Goal: Information Seeking & Learning: Find specific fact

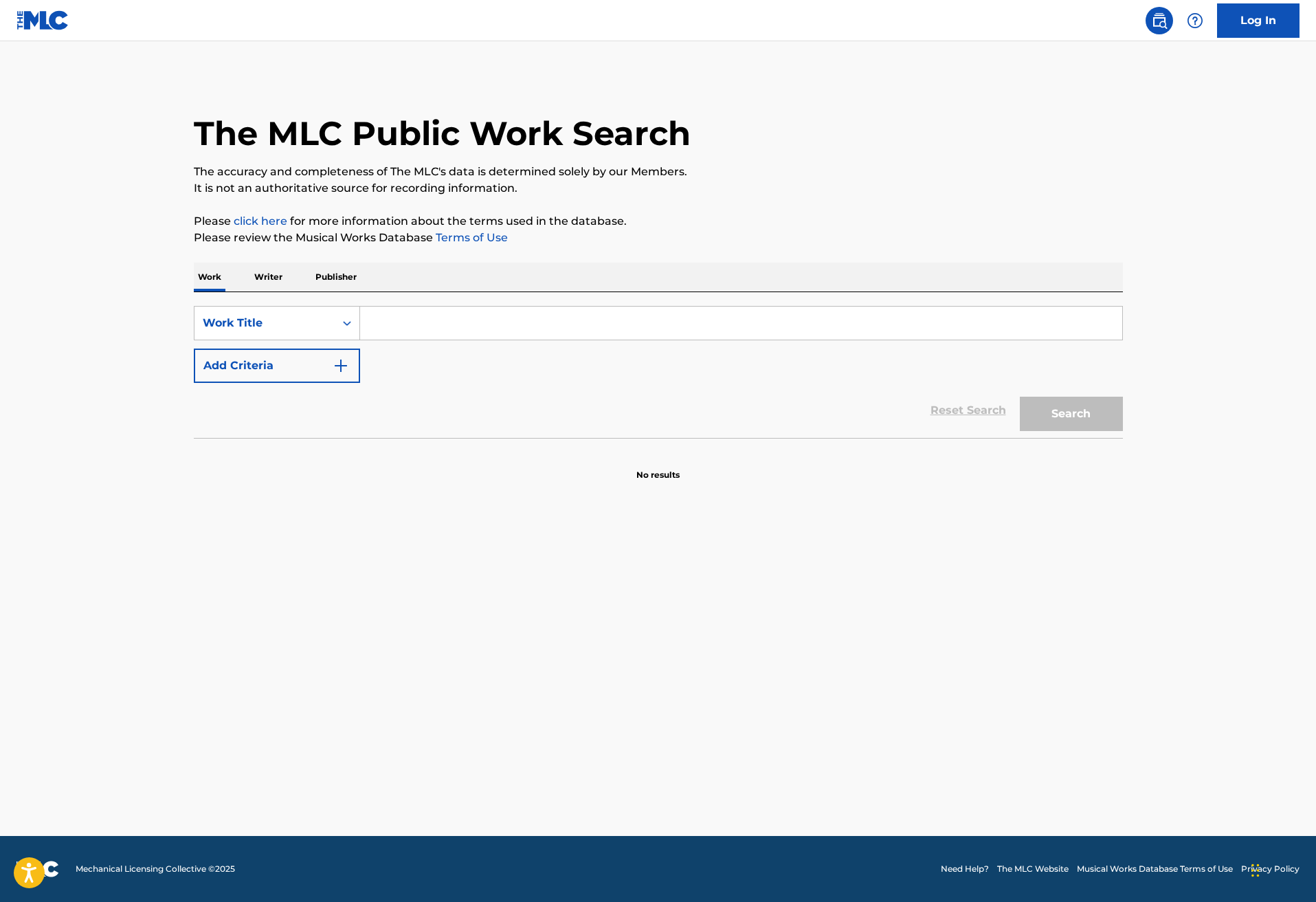
click at [342, 367] on img "Search Form" at bounding box center [340, 365] width 17 height 17
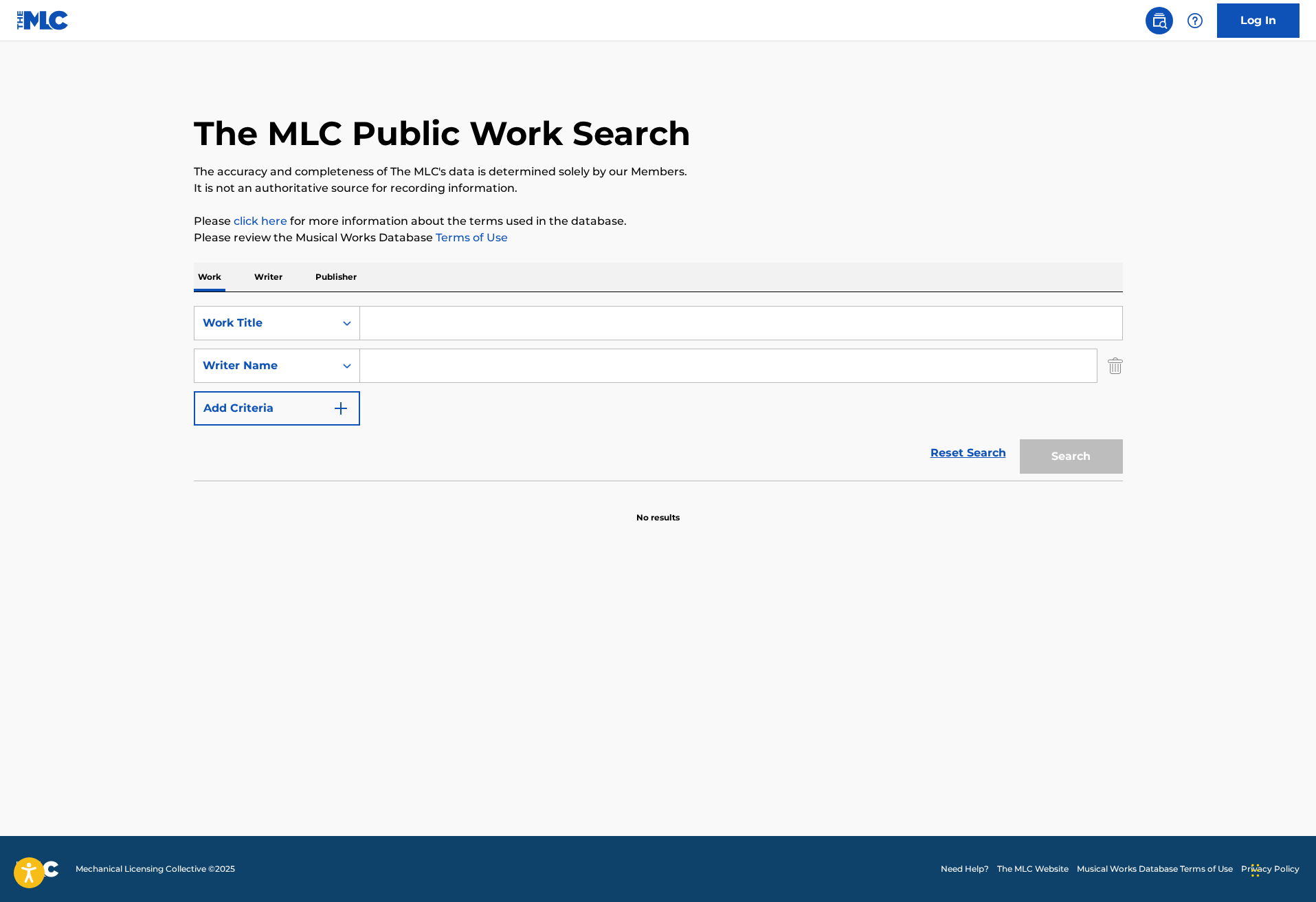
click at [403, 368] on input "Search Form" at bounding box center [728, 365] width 737 height 33
type input "[PERSON_NAME]"
click at [430, 318] on input "Search Form" at bounding box center [741, 323] width 762 height 33
click at [1062, 454] on button "Search" at bounding box center [1072, 456] width 103 height 34
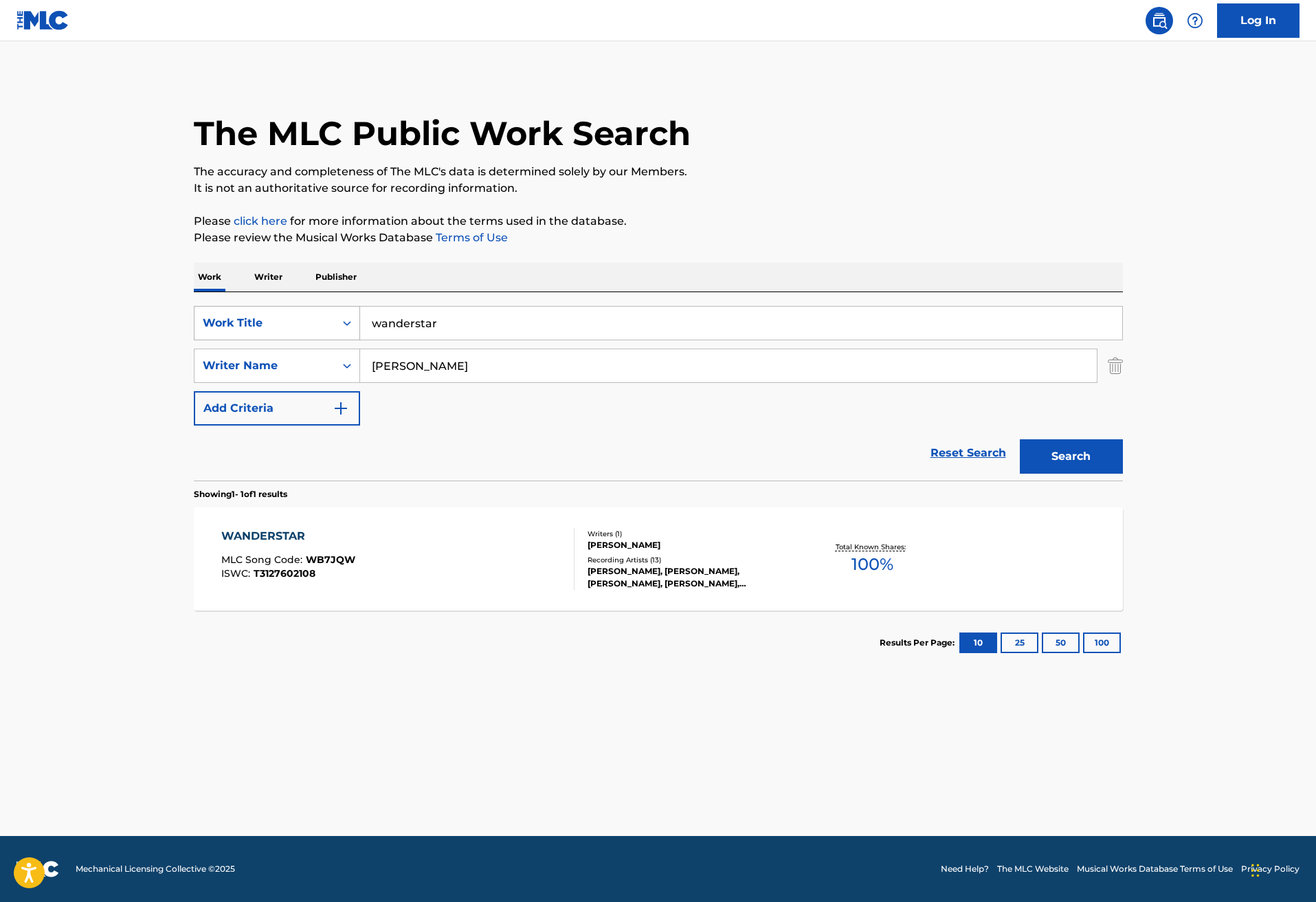
drag, startPoint x: 462, startPoint y: 324, endPoint x: 321, endPoint y: 316, distance: 141.2
click at [321, 316] on div "SearchWithCriteria36708429-98b0-465a-8bab-b1732974c49a Work Title wanderstar" at bounding box center [659, 323] width 929 height 34
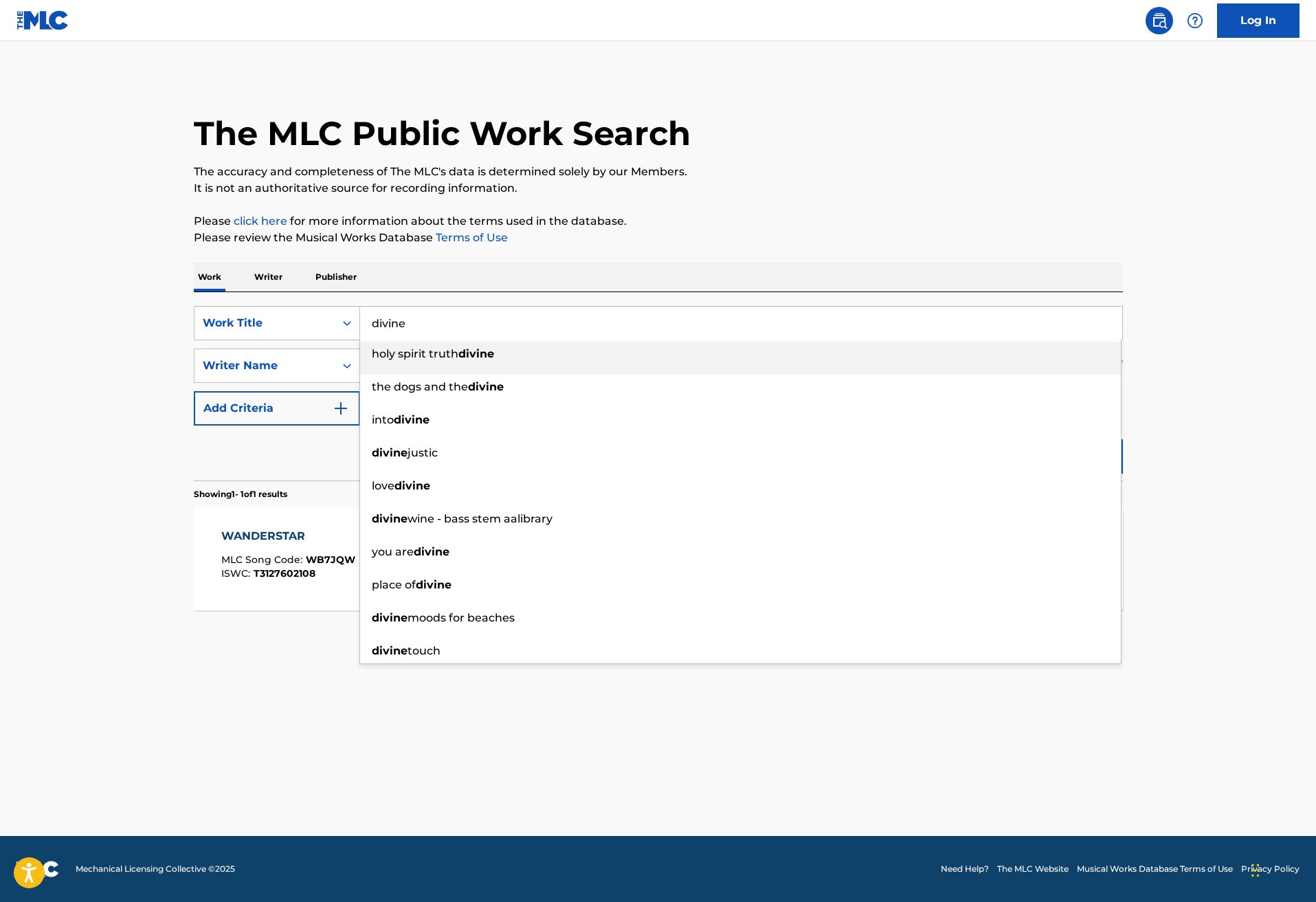
type input "divine"
click at [878, 226] on p "Please click here for more information about the terms used in the database." at bounding box center [659, 221] width 929 height 17
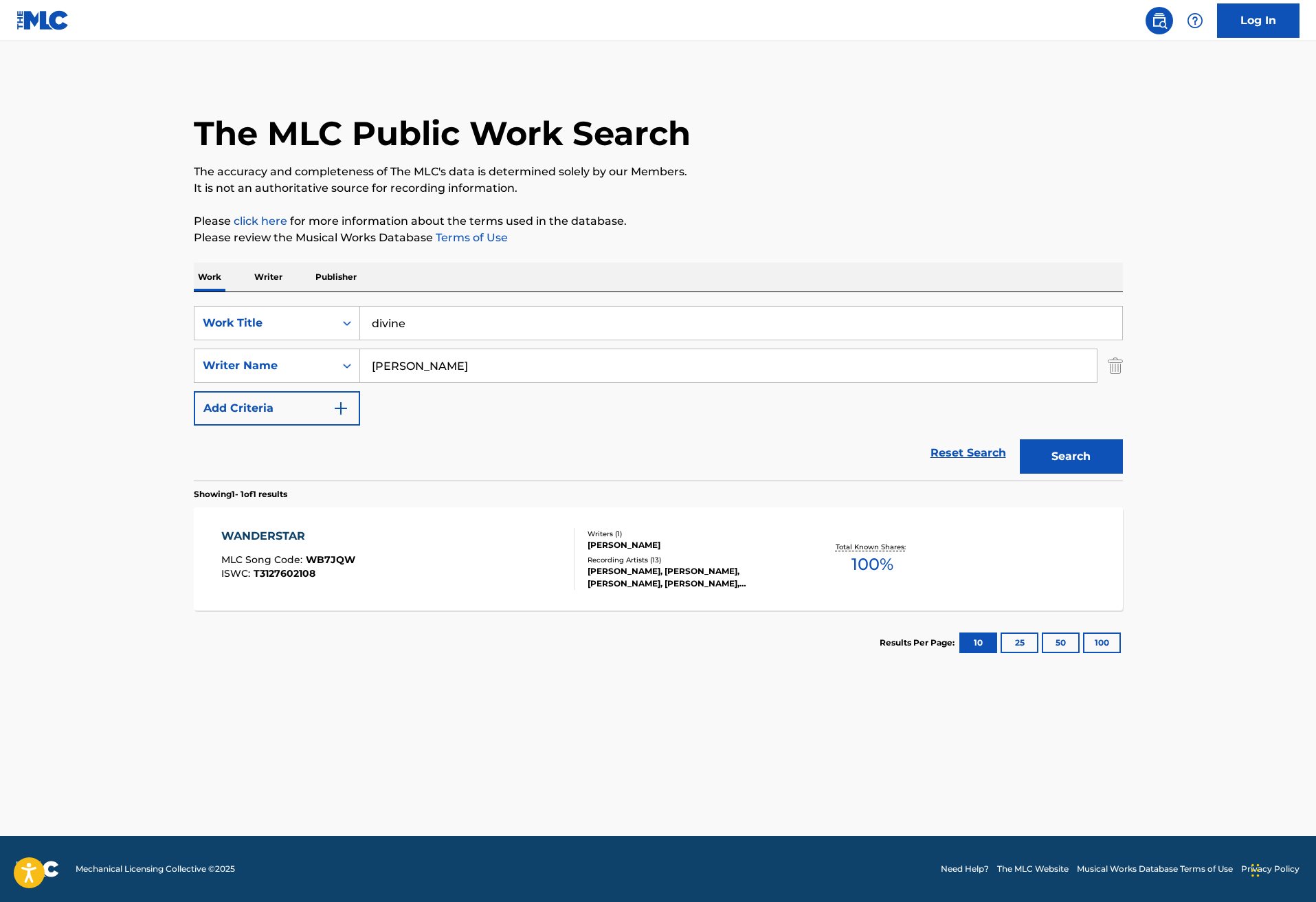
click at [1084, 465] on button "Search" at bounding box center [1072, 456] width 103 height 34
click at [651, 554] on div "[PERSON_NAME]" at bounding box center [691, 551] width 207 height 12
